Goal: Transaction & Acquisition: Purchase product/service

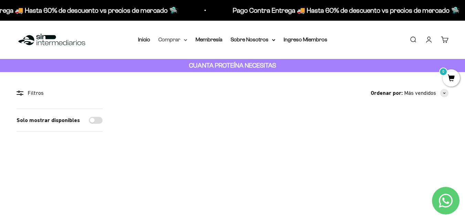
click at [171, 38] on summary "Comprar" at bounding box center [172, 39] width 29 height 9
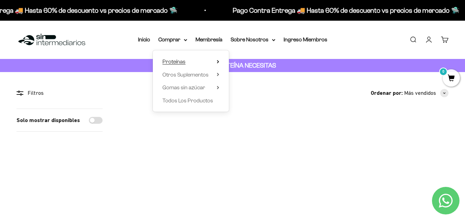
click at [168, 63] on span "Proteínas" at bounding box center [173, 61] width 23 height 6
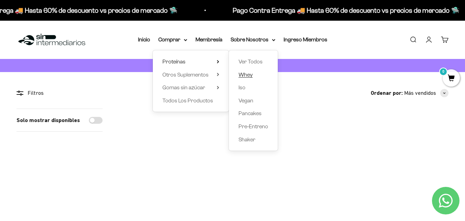
click at [248, 75] on span "Whey" at bounding box center [245, 75] width 14 height 6
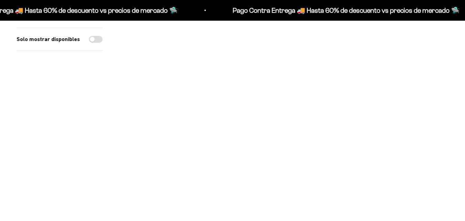
scroll to position [241, 0]
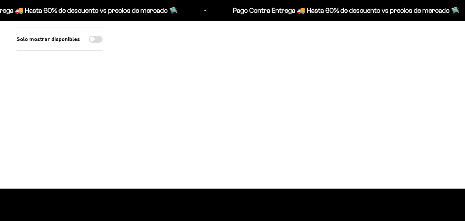
click at [287, 67] on img at bounding box center [284, 74] width 104 height 104
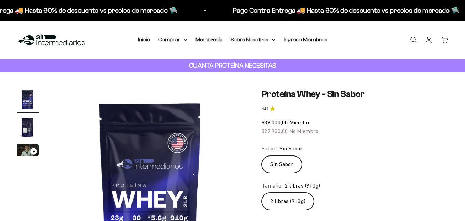
scroll to position [69, 0]
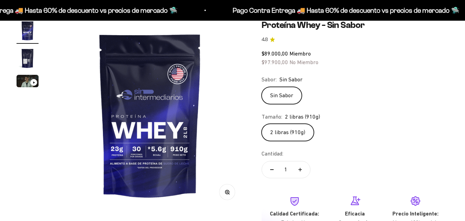
click at [29, 58] on img "Ir al artículo 2" at bounding box center [28, 58] width 22 height 22
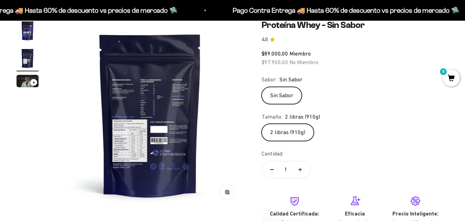
scroll to position [0, 0]
click at [141, 101] on img at bounding box center [150, 115] width 190 height 190
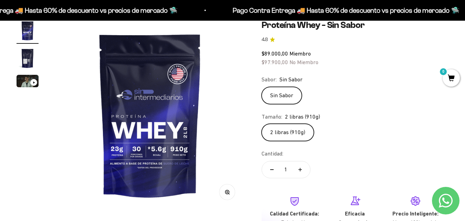
click at [141, 101] on img at bounding box center [150, 115] width 190 height 190
click at [184, 107] on img at bounding box center [150, 115] width 190 height 190
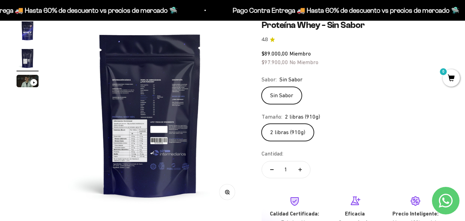
click at [143, 139] on img at bounding box center [150, 115] width 190 height 190
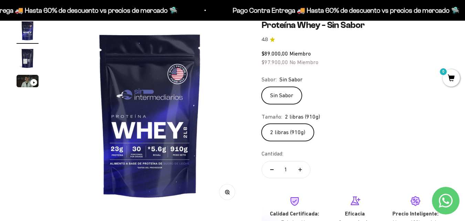
click at [143, 139] on img at bounding box center [150, 115] width 190 height 190
click at [177, 114] on img at bounding box center [150, 115] width 190 height 190
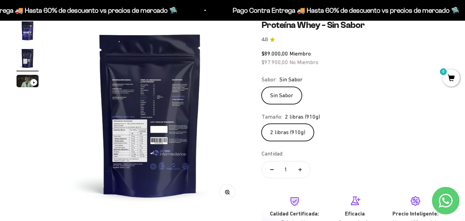
click at [228, 190] on circle "button" at bounding box center [227, 192] width 4 height 4
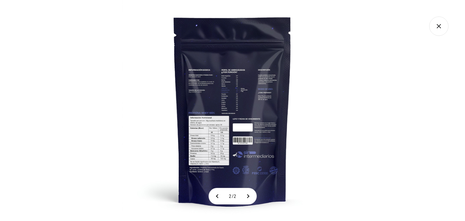
click at [228, 190] on span "2 / 2" at bounding box center [232, 196] width 13 height 16
click at [228, 91] on img at bounding box center [232, 110] width 221 height 221
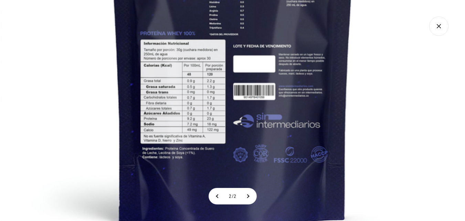
click at [174, 148] on img at bounding box center [232, 28] width 464 height 464
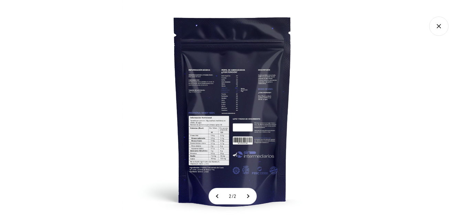
click at [208, 145] on img at bounding box center [232, 110] width 221 height 221
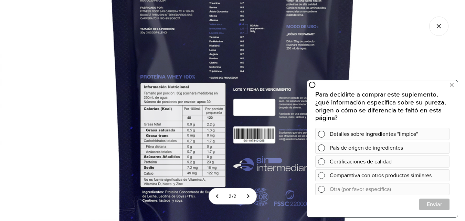
click at [179, 67] on img at bounding box center [232, 71] width 464 height 464
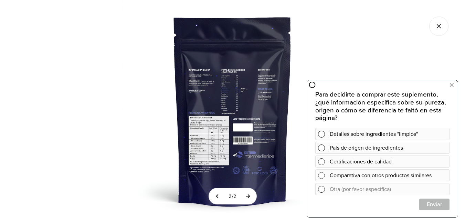
click at [249, 197] on button at bounding box center [247, 196] width 17 height 16
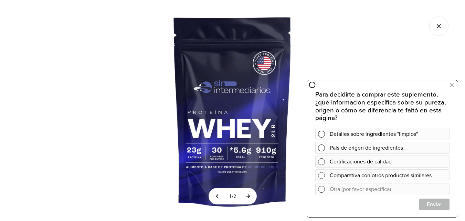
click at [249, 197] on button at bounding box center [247, 196] width 17 height 16
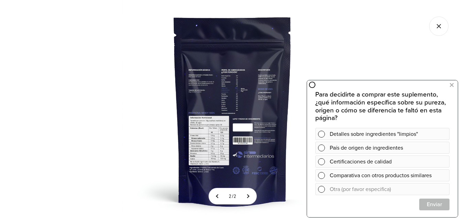
click at [230, 156] on img at bounding box center [232, 110] width 221 height 221
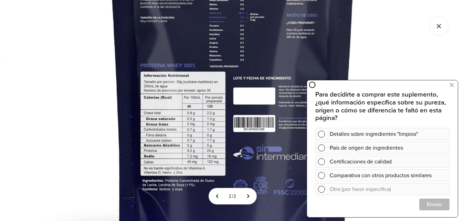
click at [230, 156] on img at bounding box center [232, 60] width 464 height 464
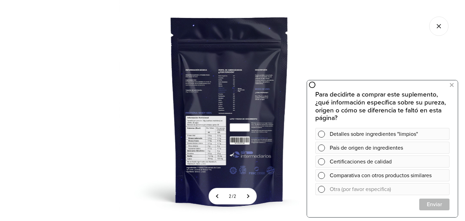
click at [215, 148] on img at bounding box center [229, 110] width 221 height 221
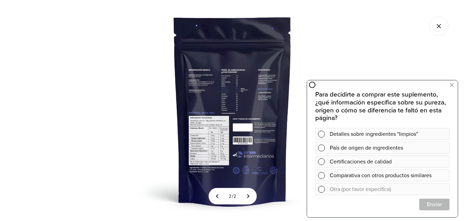
click at [215, 148] on img at bounding box center [232, 110] width 221 height 221
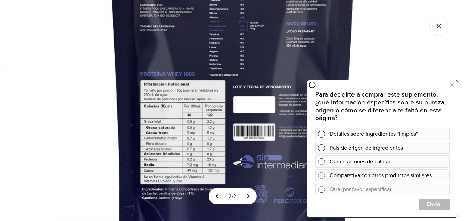
click at [215, 148] on img at bounding box center [232, 69] width 464 height 464
